Goal: Information Seeking & Learning: Get advice/opinions

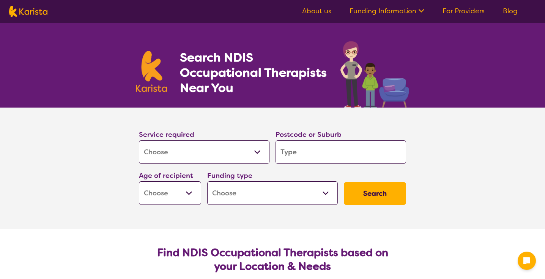
select select "[MEDICAL_DATA]"
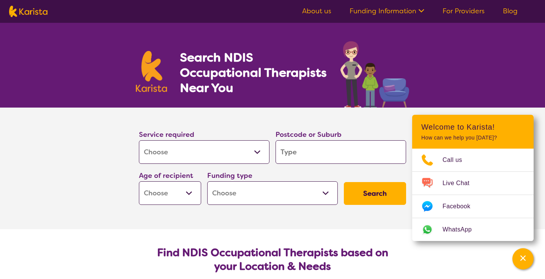
click at [317, 154] on input "search" at bounding box center [341, 152] width 131 height 24
type input "3"
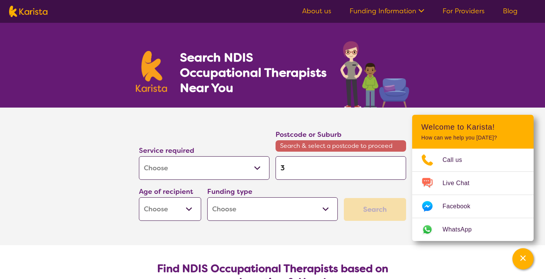
type input "30"
type input "300"
type input "3000"
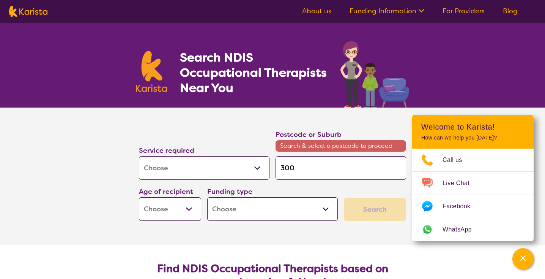
type input "3000"
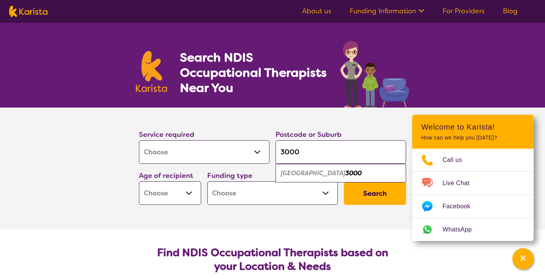
type input "3000"
click at [345, 175] on em "3000" at bounding box center [353, 173] width 16 height 8
click at [191, 192] on select "Early Childhood - 0 to 9 Child - 10 to 11 Adolescent - 12 to 17 Adult - 18 to 6…" at bounding box center [170, 193] width 62 height 24
select select "AD"
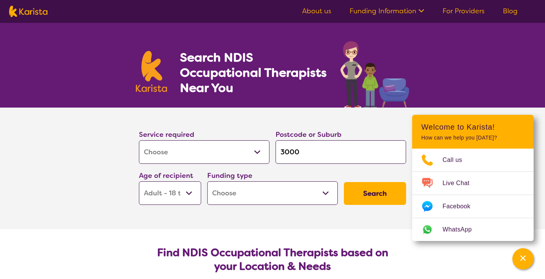
click at [250, 198] on select "Home Care Package (HCP) National Disability Insurance Scheme (NDIS) I don't know" at bounding box center [272, 193] width 131 height 24
select select "NDIS"
click at [360, 193] on button "Search" at bounding box center [375, 193] width 62 height 23
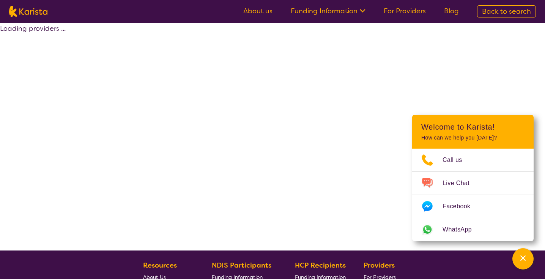
select select "by_score"
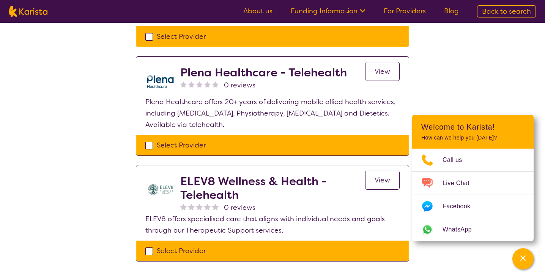
scroll to position [1438, 0]
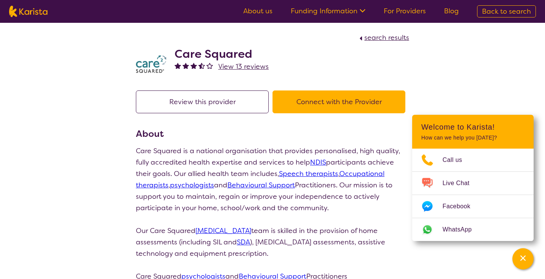
click at [320, 101] on button "Connect with the Provider" at bounding box center [339, 101] width 133 height 23
